Goal: Transaction & Acquisition: Book appointment/travel/reservation

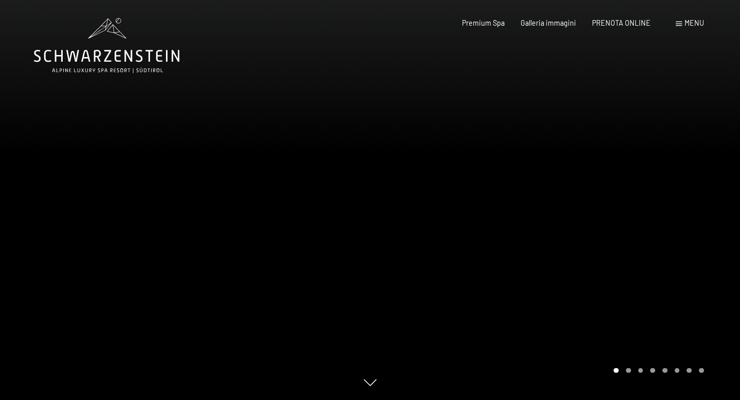
click at [680, 25] on span at bounding box center [679, 24] width 6 height 5
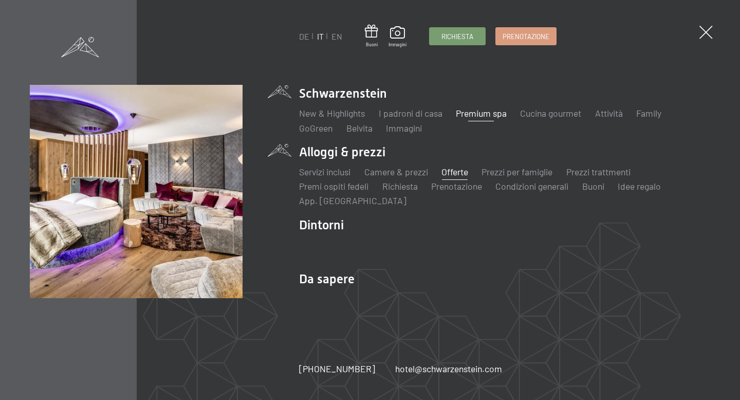
click at [452, 173] on link "Offerte" at bounding box center [454, 171] width 27 height 11
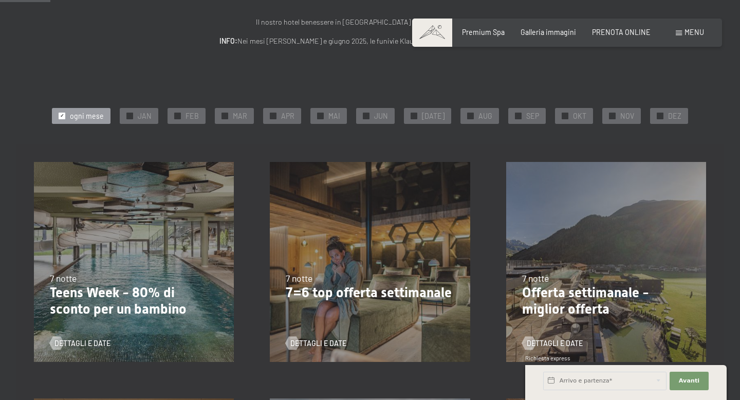
scroll to position [115, 0]
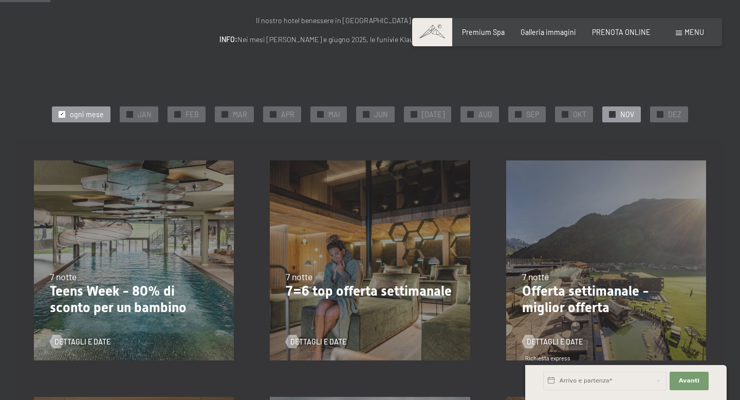
click at [609, 113] on div at bounding box center [612, 114] width 7 height 7
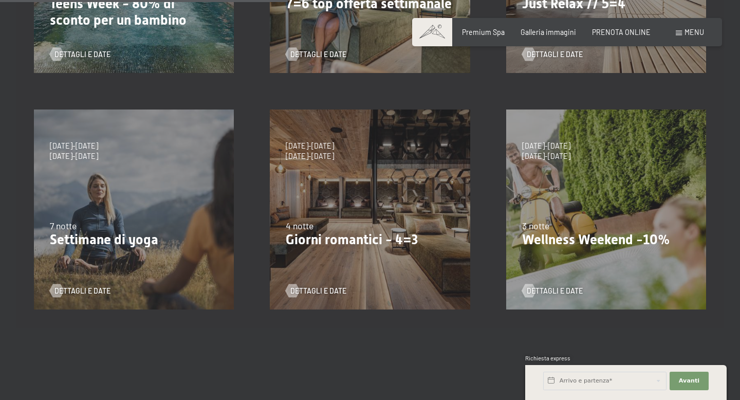
scroll to position [403, 0]
click at [315, 290] on span "Dettagli e Date" at bounding box center [329, 290] width 56 height 10
